Goal: Task Accomplishment & Management: Complete application form

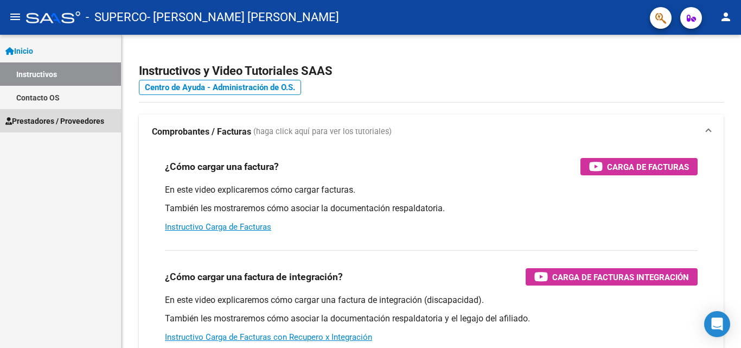
click at [48, 120] on span "Prestadores / Proveedores" at bounding box center [54, 121] width 99 height 12
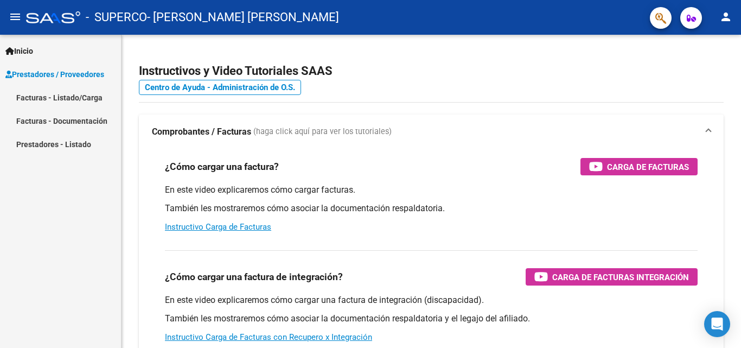
click at [65, 96] on link "Facturas - Listado/Carga" at bounding box center [60, 97] width 121 height 23
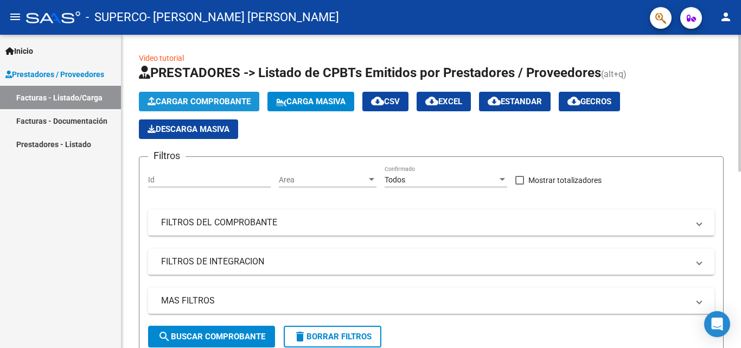
click at [205, 100] on span "Cargar Comprobante" at bounding box center [199, 102] width 103 height 10
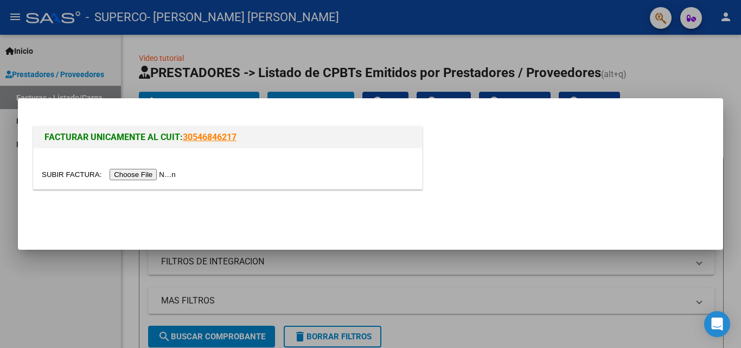
click at [148, 176] on input "file" at bounding box center [110, 174] width 137 height 11
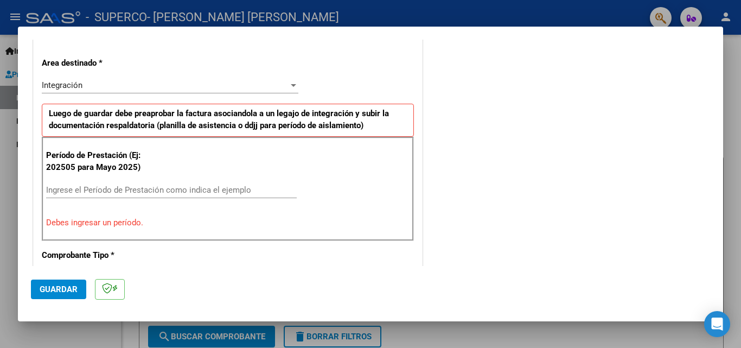
scroll to position [271, 0]
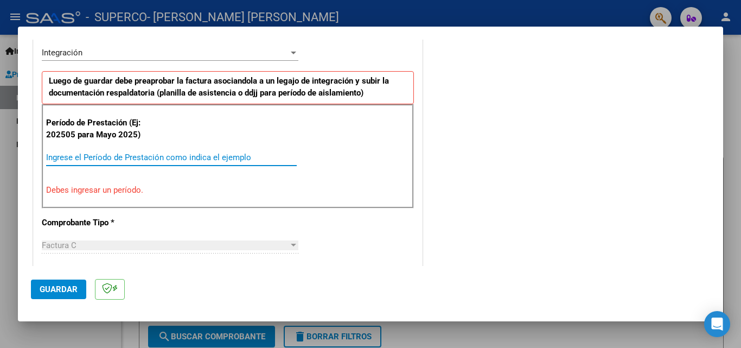
click at [54, 159] on input "Ingrese el Período de Prestación como indica el ejemplo" at bounding box center [171, 157] width 251 height 10
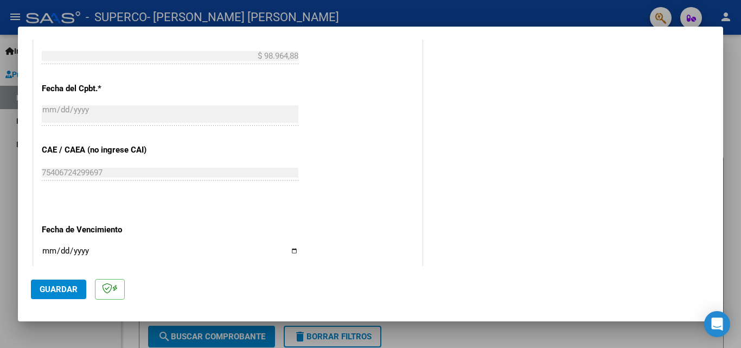
scroll to position [705, 0]
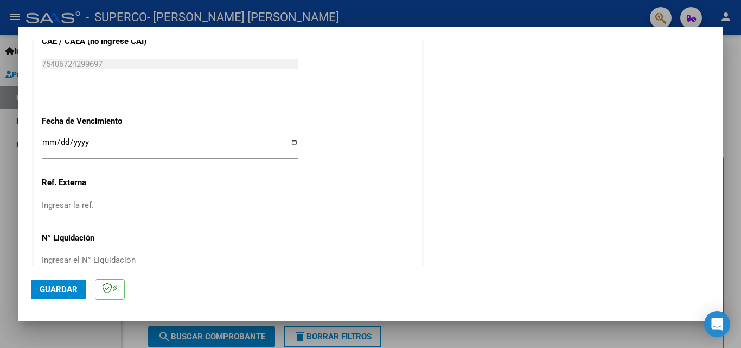
type input "202509"
click at [290, 142] on input "Ingresar la fecha" at bounding box center [170, 146] width 257 height 17
type input "[DATE]"
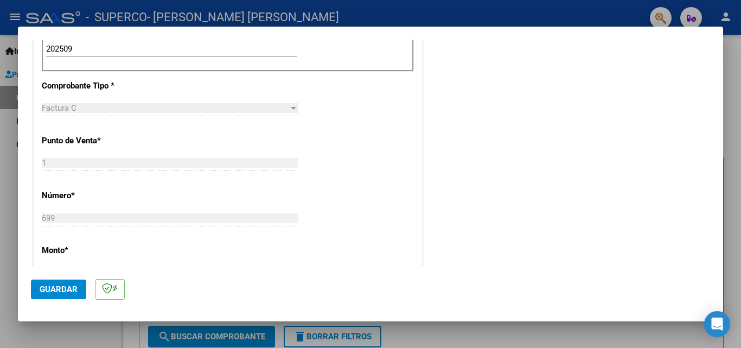
scroll to position [728, 0]
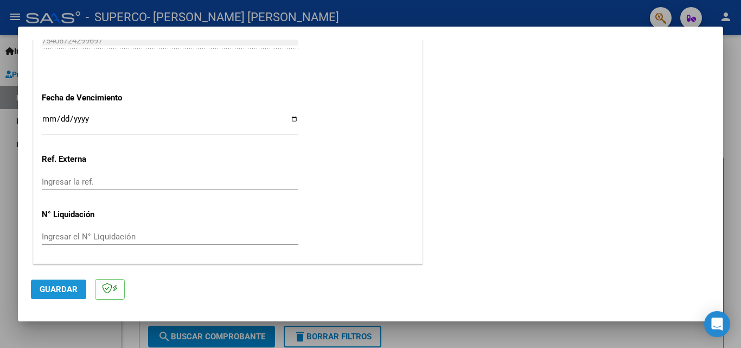
click at [59, 289] on span "Guardar" at bounding box center [59, 289] width 38 height 10
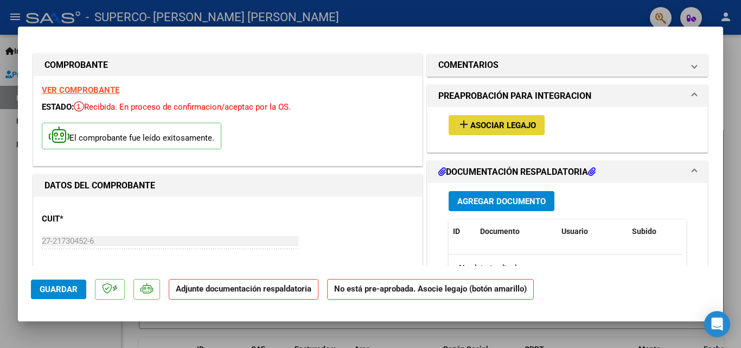
click at [493, 129] on span "Asociar Legajo" at bounding box center [503, 125] width 66 height 10
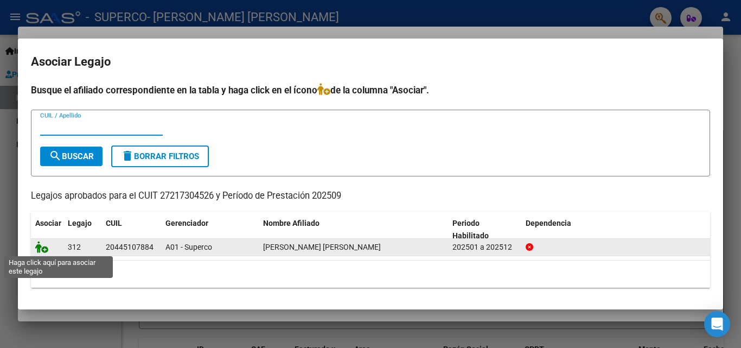
click at [45, 251] on icon at bounding box center [41, 247] width 13 height 12
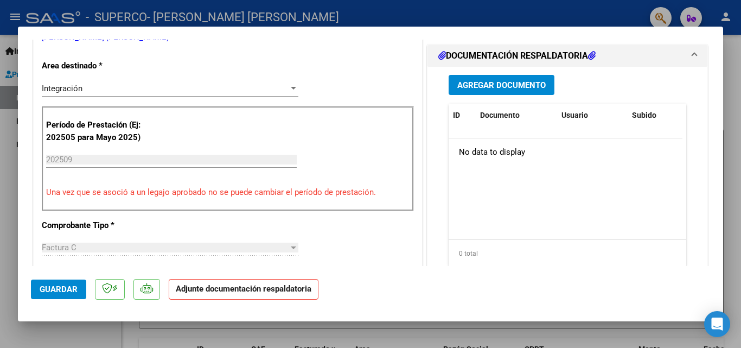
scroll to position [202, 0]
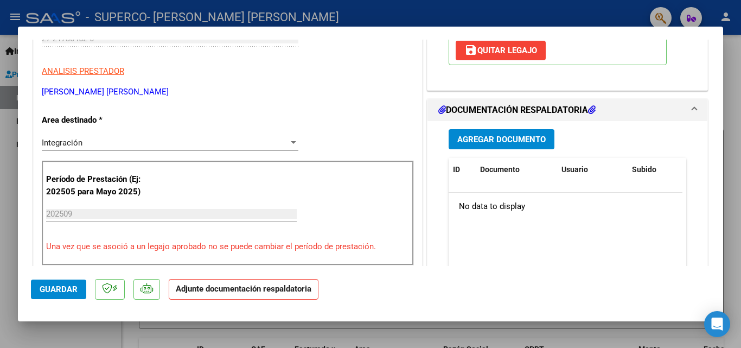
click at [504, 137] on span "Agregar Documento" at bounding box center [501, 140] width 88 height 10
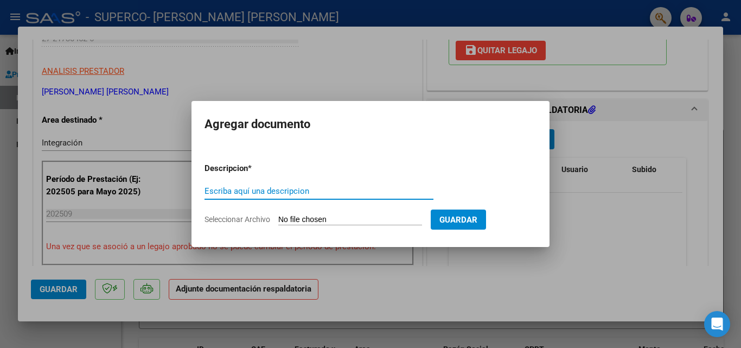
click at [228, 191] on input "Escriba aquí una descripcion" at bounding box center [319, 191] width 229 height 10
type input "PLANILLA DE ASISTENCIA"
click at [292, 221] on input "Seleccionar Archivo" at bounding box center [350, 220] width 144 height 10
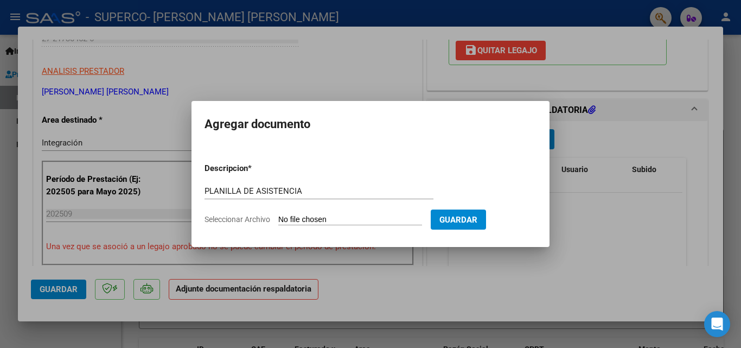
type input "C:\fakepath\PLANILLA SEPTIEMBRE.pdf"
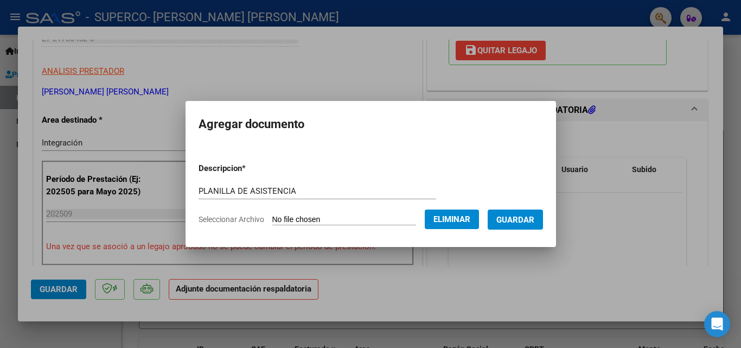
click at [534, 220] on span "Guardar" at bounding box center [515, 220] width 38 height 10
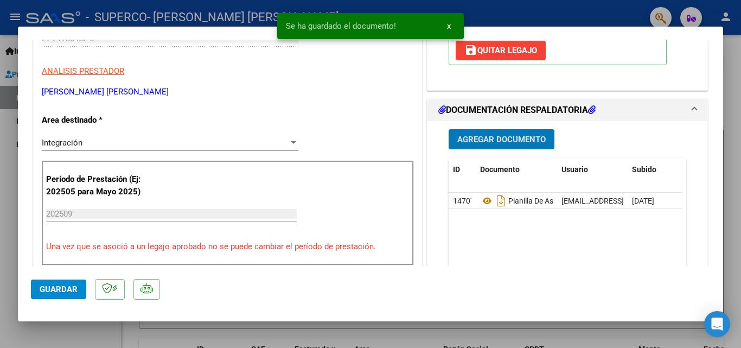
click at [486, 137] on span "Agregar Documento" at bounding box center [501, 140] width 88 height 10
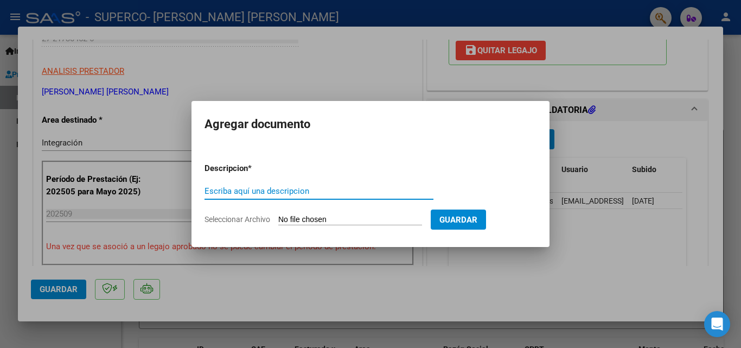
click at [239, 195] on input "Escriba aquí una descripcion" at bounding box center [319, 191] width 229 height 10
type input "CAE SEPTIEMBRE"
drag, startPoint x: 266, startPoint y: 220, endPoint x: 272, endPoint y: 220, distance: 6.0
click at [266, 220] on span "Seleccionar Archivo" at bounding box center [238, 219] width 66 height 9
click at [278, 220] on input "Seleccionar Archivo" at bounding box center [350, 220] width 144 height 10
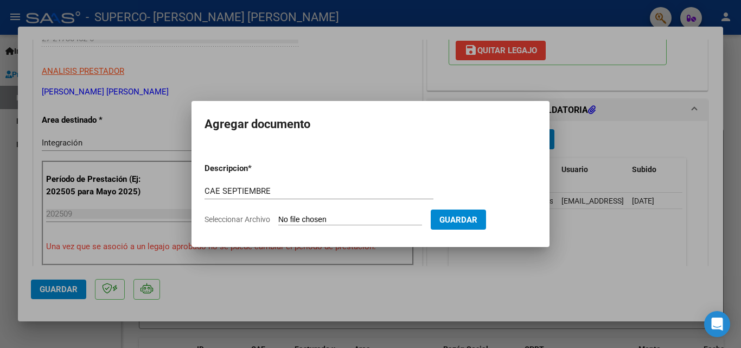
type input "C:\fakepath\CAE [PERSON_NAME] SEPTIEMBRE.pdf"
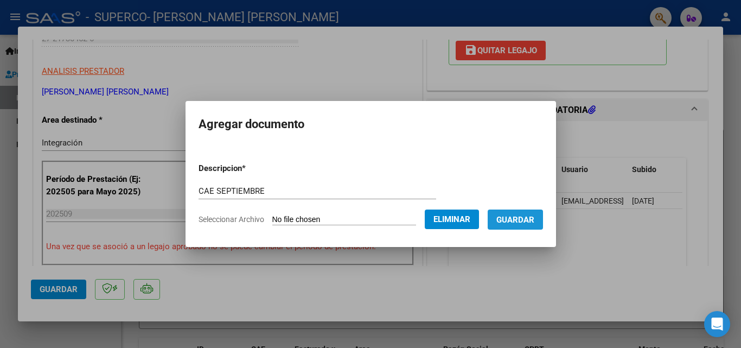
click at [523, 221] on span "Guardar" at bounding box center [515, 220] width 38 height 10
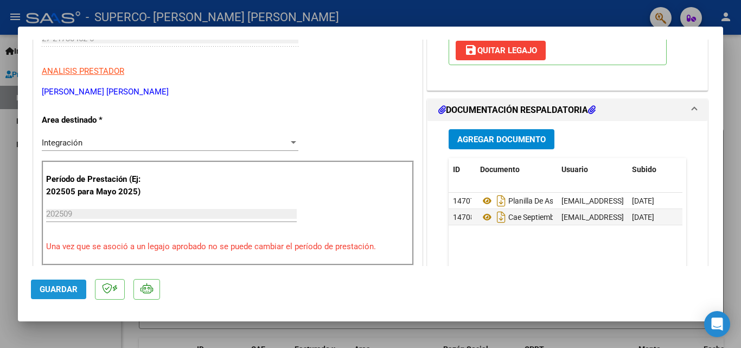
click at [58, 289] on span "Guardar" at bounding box center [59, 289] width 38 height 10
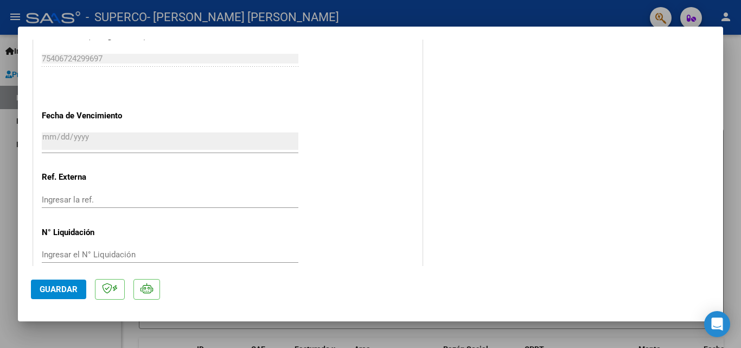
scroll to position [745, 0]
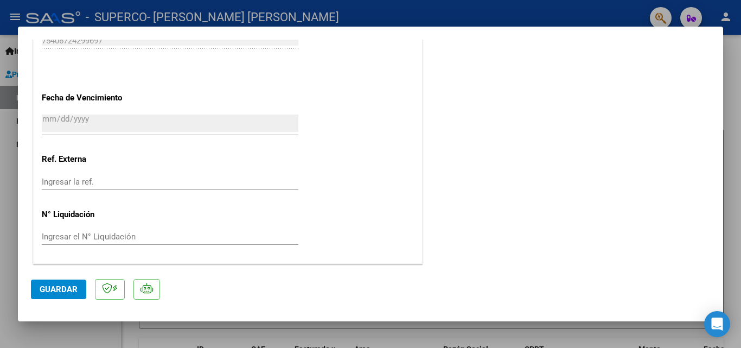
click at [56, 291] on span "Guardar" at bounding box center [59, 289] width 38 height 10
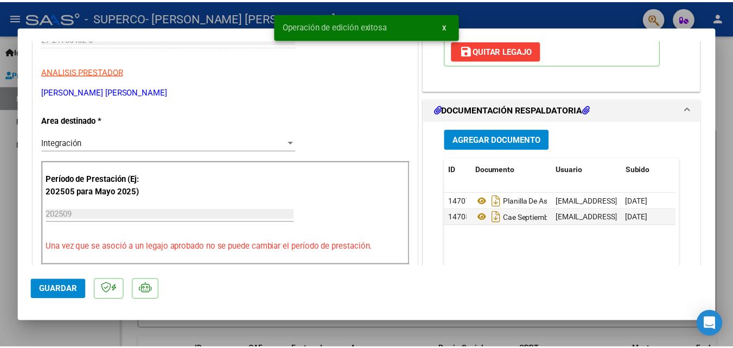
scroll to position [0, 0]
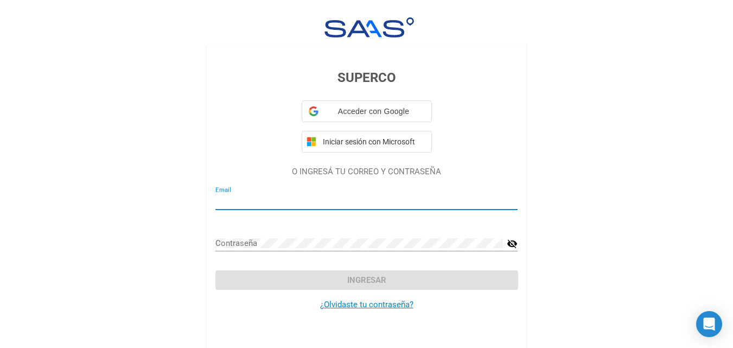
type input "[EMAIL_ADDRESS][DOMAIN_NAME]"
